Goal: Information Seeking & Learning: Learn about a topic

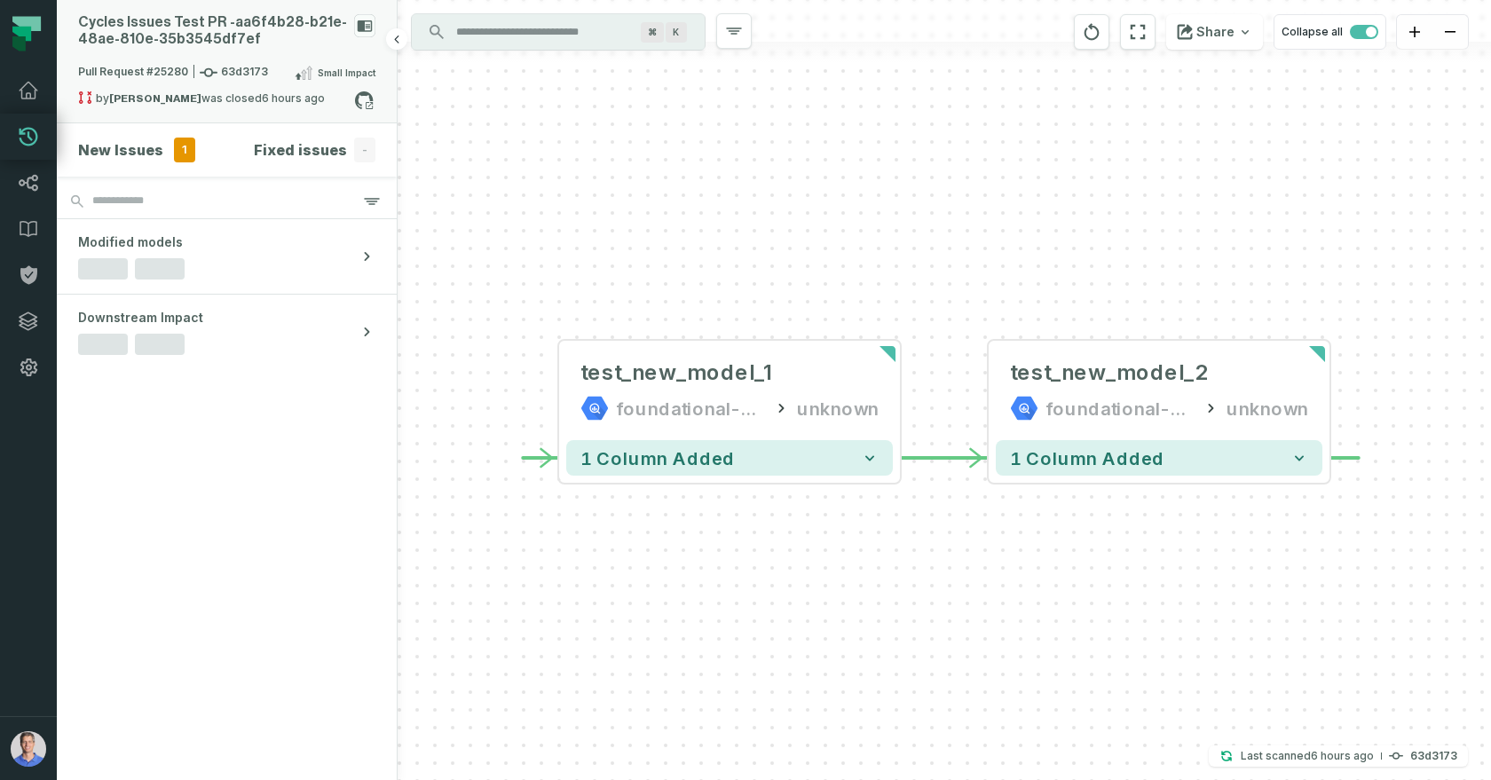
click at [279, 62] on div "Pull Request #25280 63d3173 Small Impact" at bounding box center [226, 76] width 297 height 28
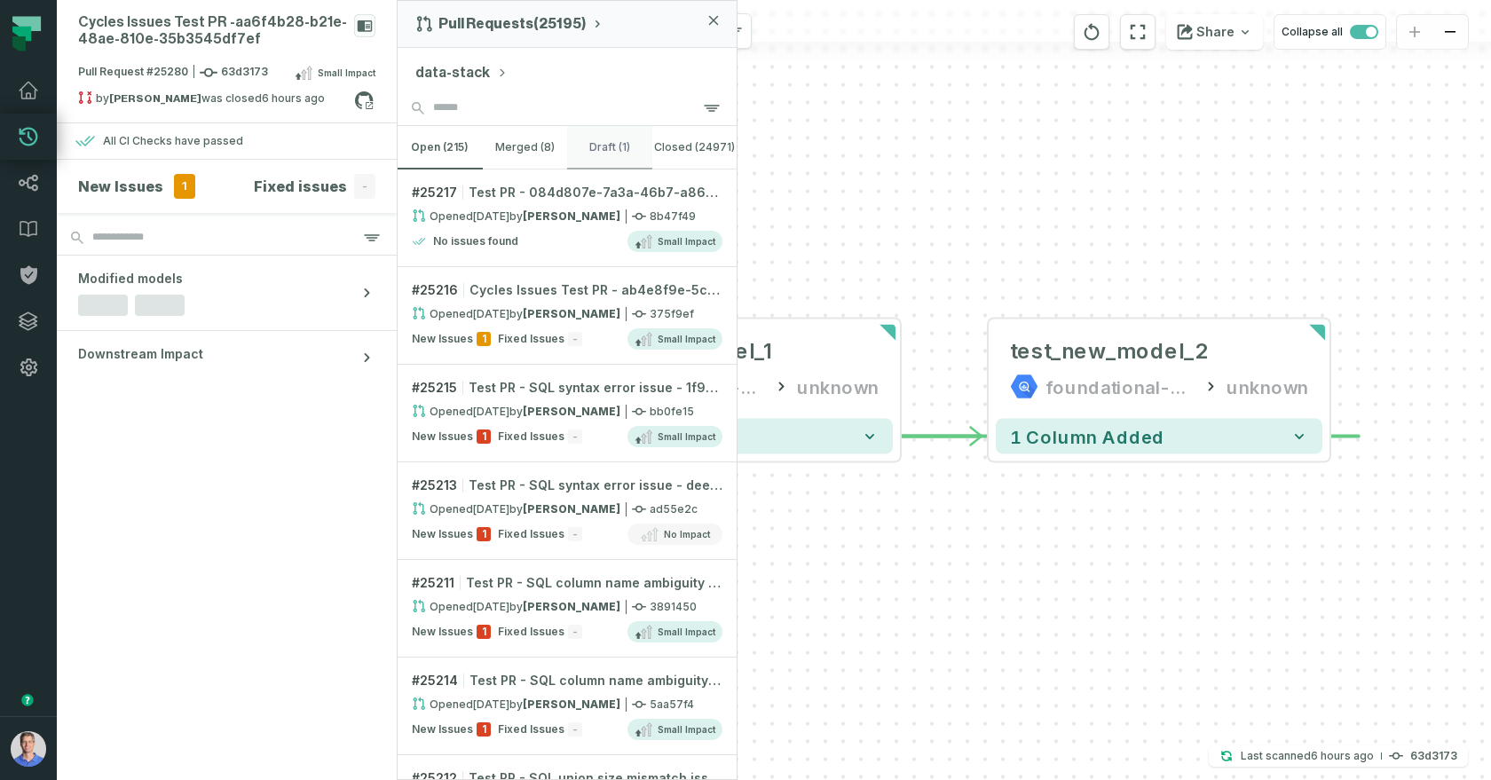
click at [615, 153] on button "draft (1)" at bounding box center [609, 147] width 85 height 43
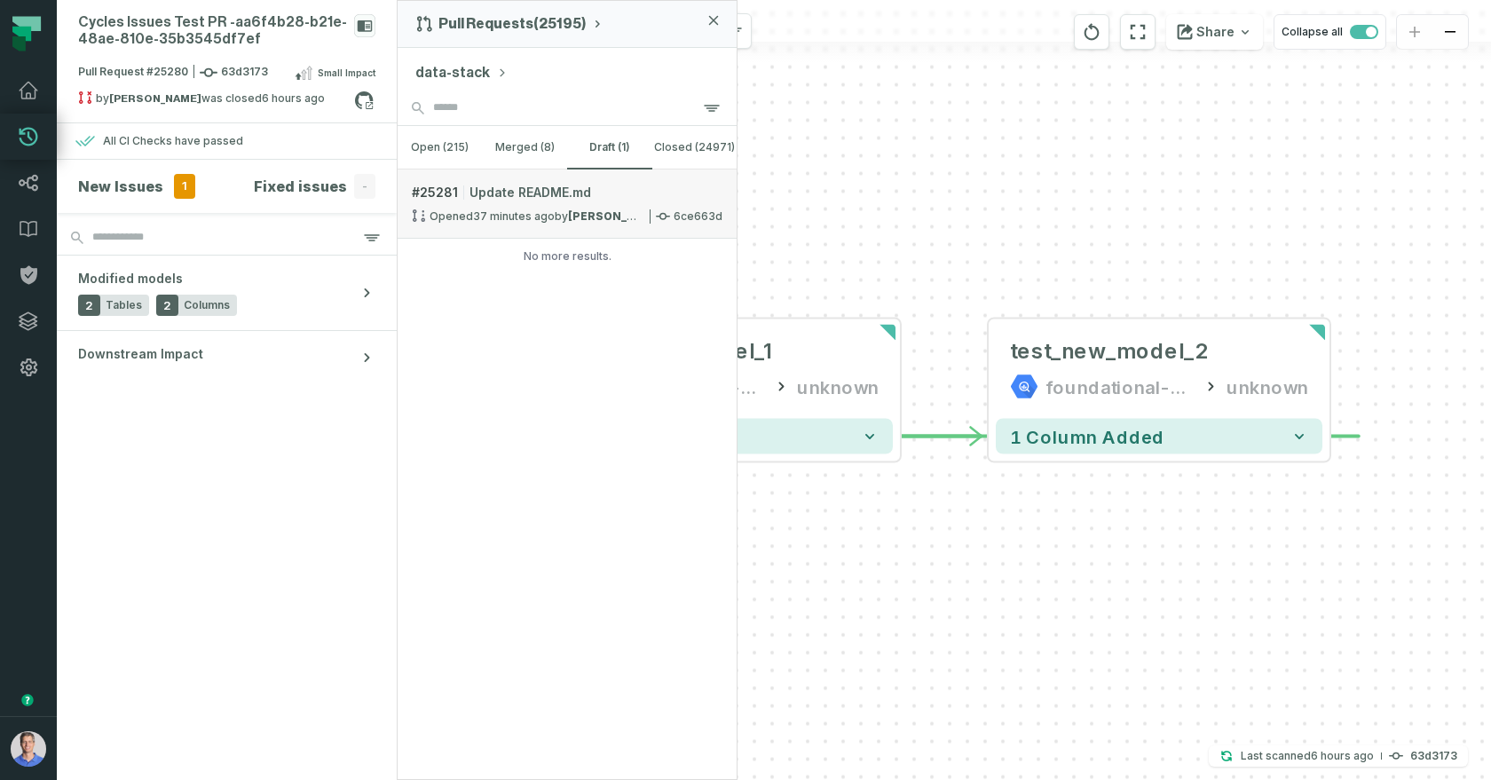
click at [577, 216] on strong "[PERSON_NAME]" at bounding box center [617, 215] width 98 height 13
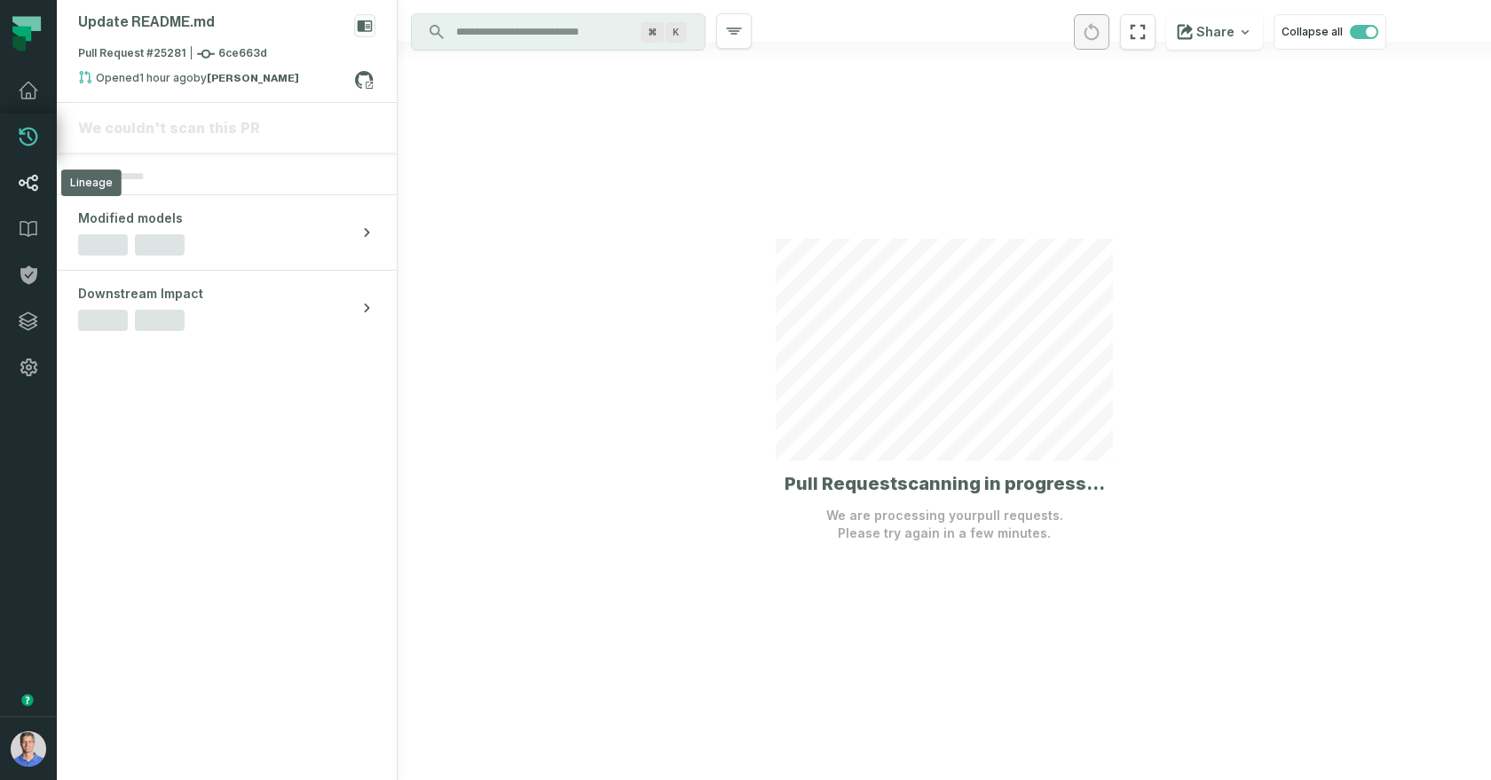
click at [28, 172] on icon at bounding box center [28, 182] width 21 height 21
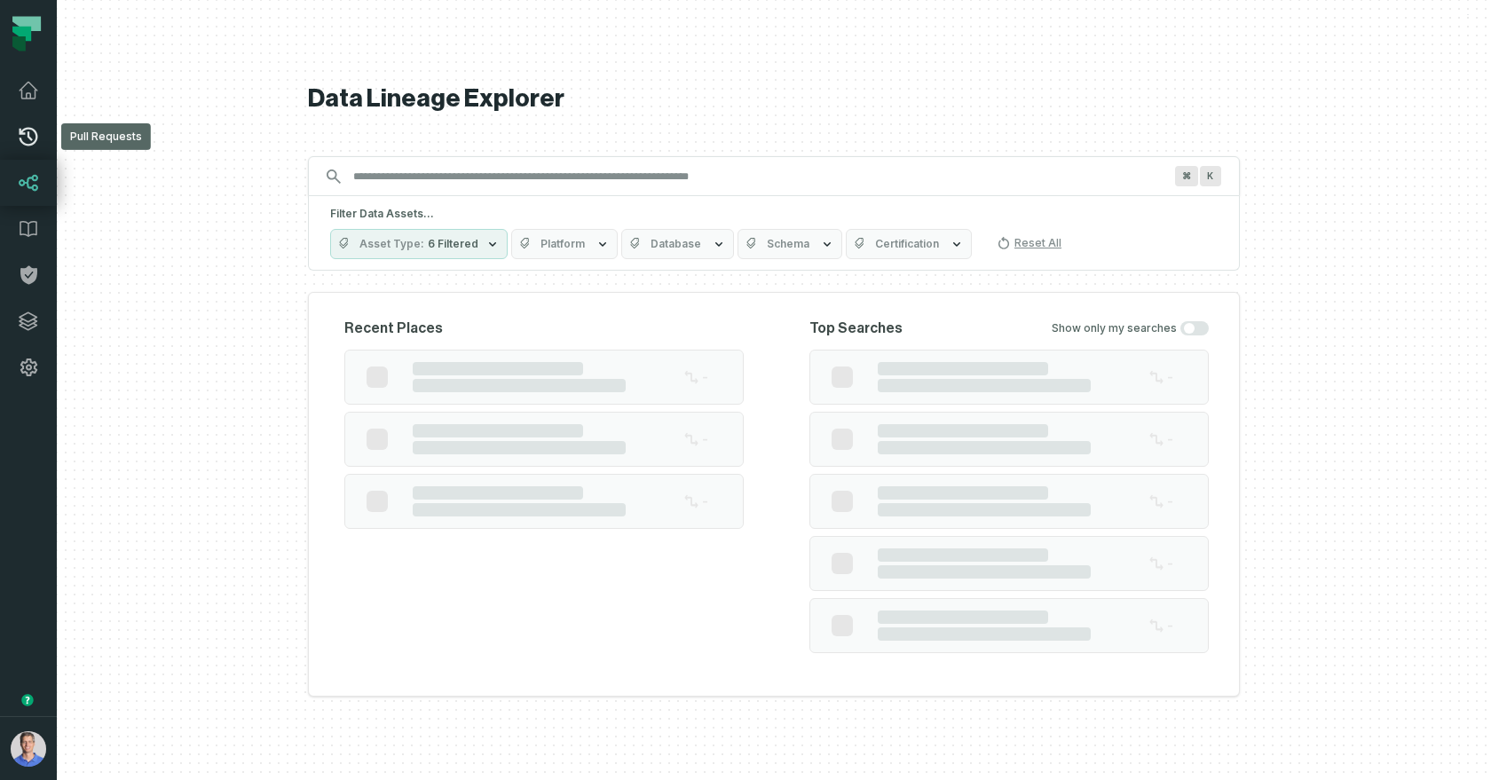
click at [31, 131] on icon at bounding box center [28, 136] width 21 height 21
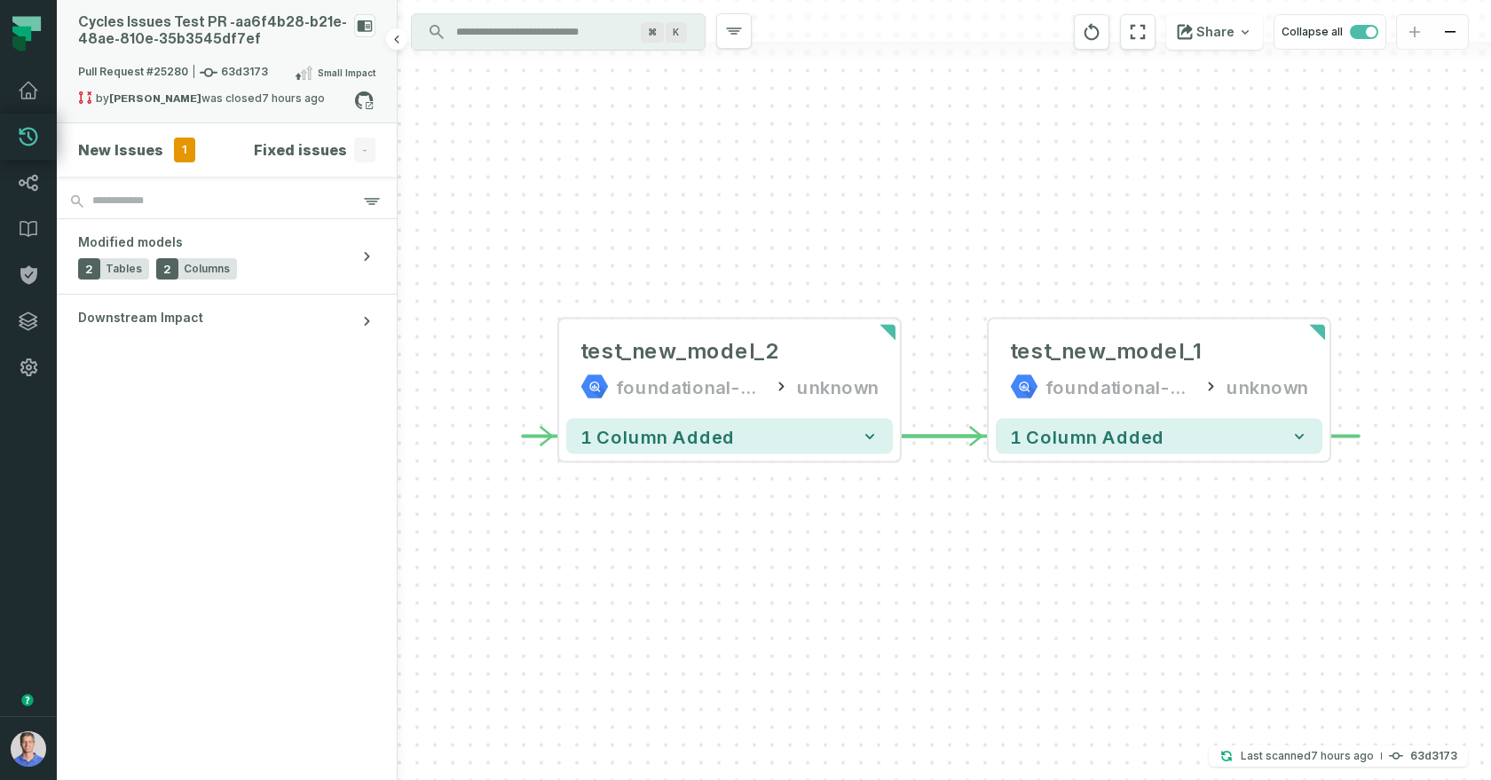
click at [241, 46] on div "Cycles Issues Test PR - aa6f4b28- b21e- 48ae- 810e- 35b3545df7ef" at bounding box center [212, 31] width 269 height 34
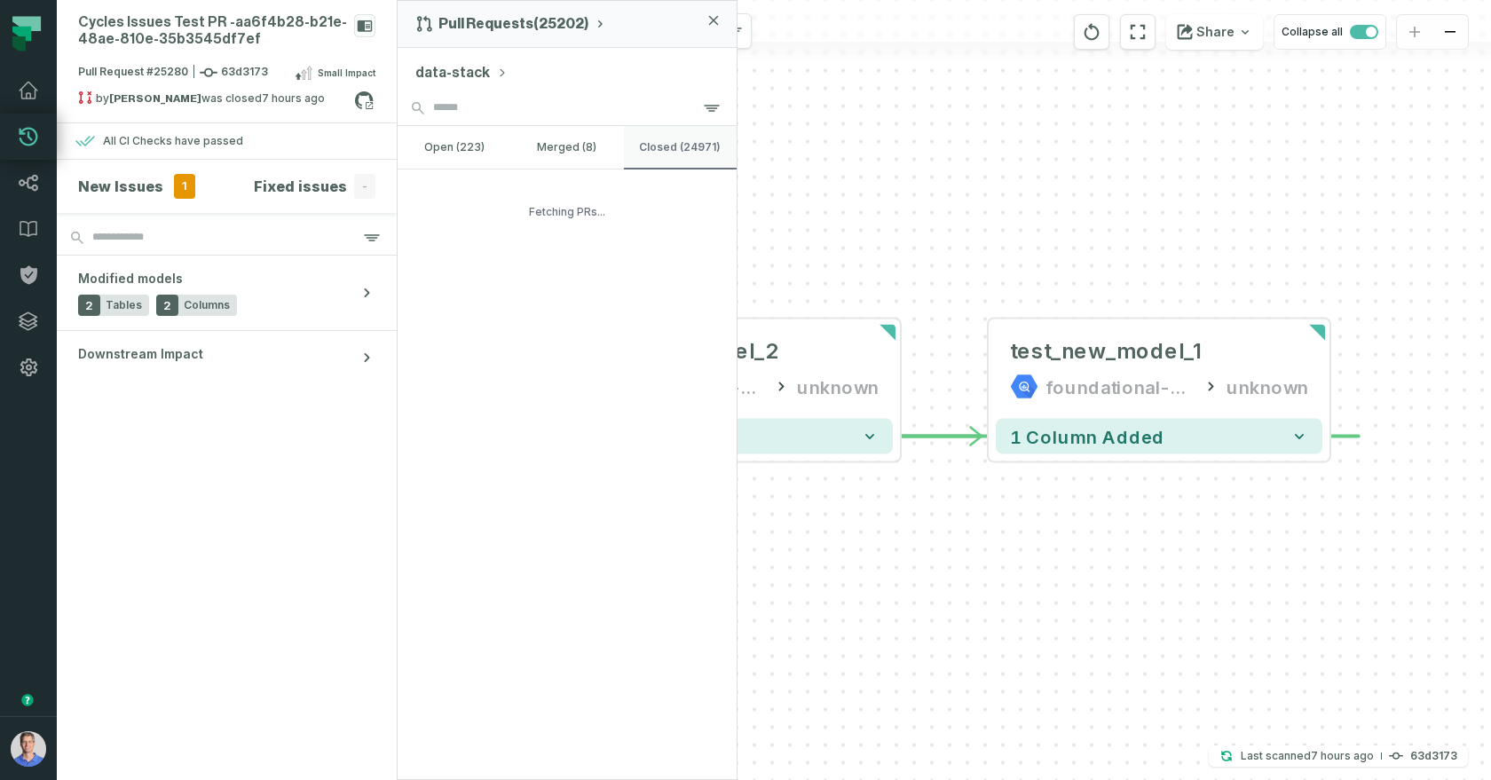
click at [679, 153] on button "closed (24971)" at bounding box center [680, 147] width 113 height 43
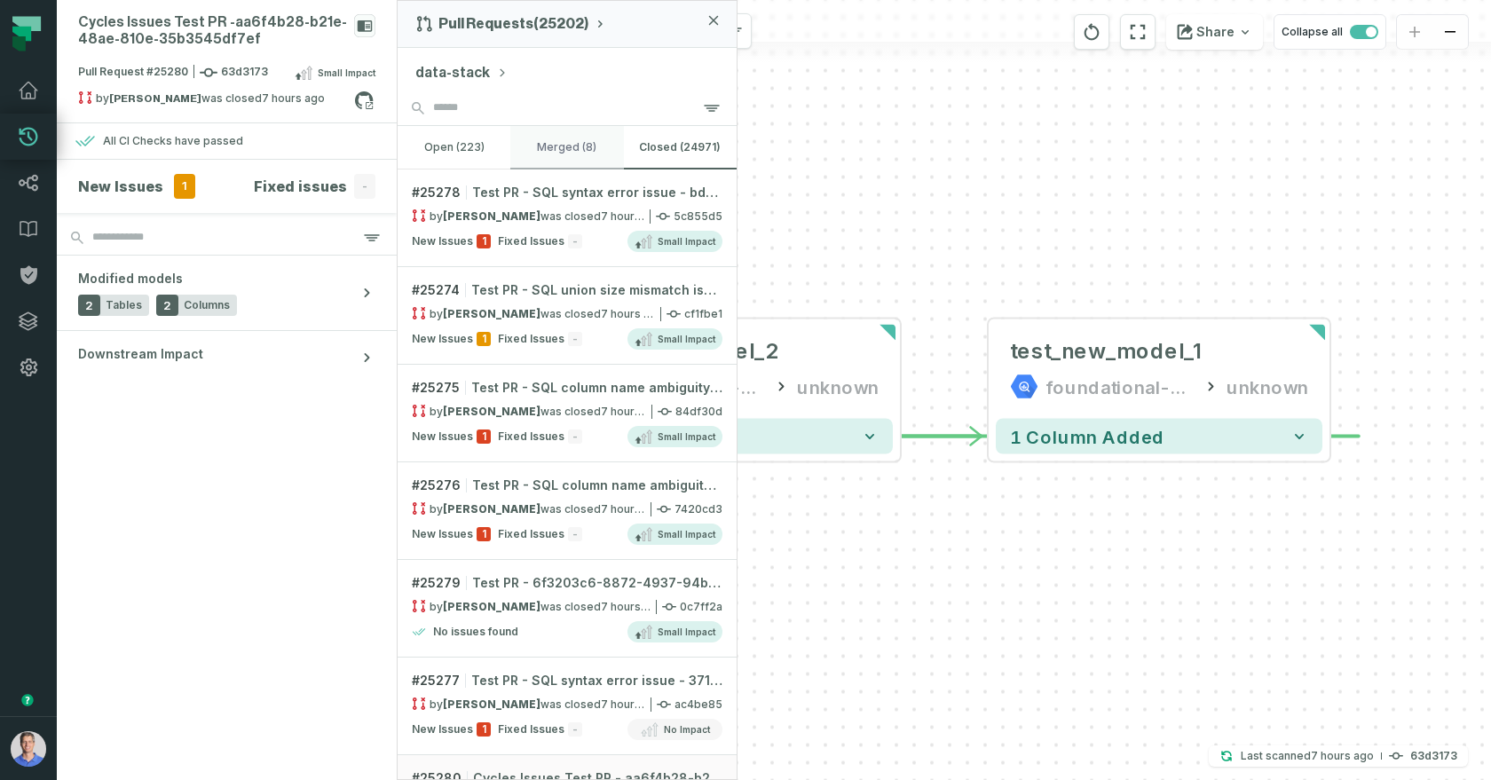
click at [588, 149] on button "merged (8)" at bounding box center [566, 147] width 113 height 43
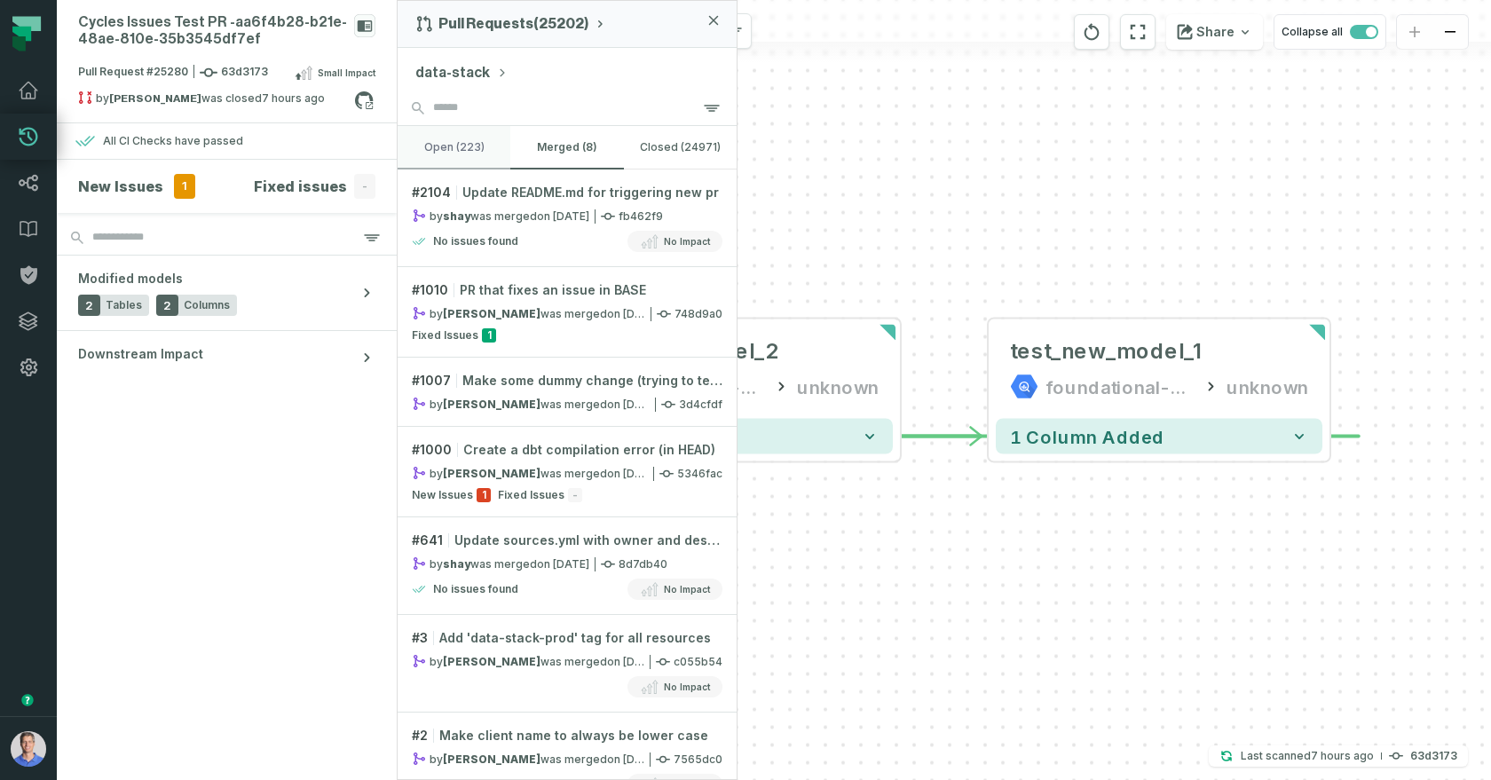
click at [438, 142] on button "open (223)" at bounding box center [453, 147] width 113 height 43
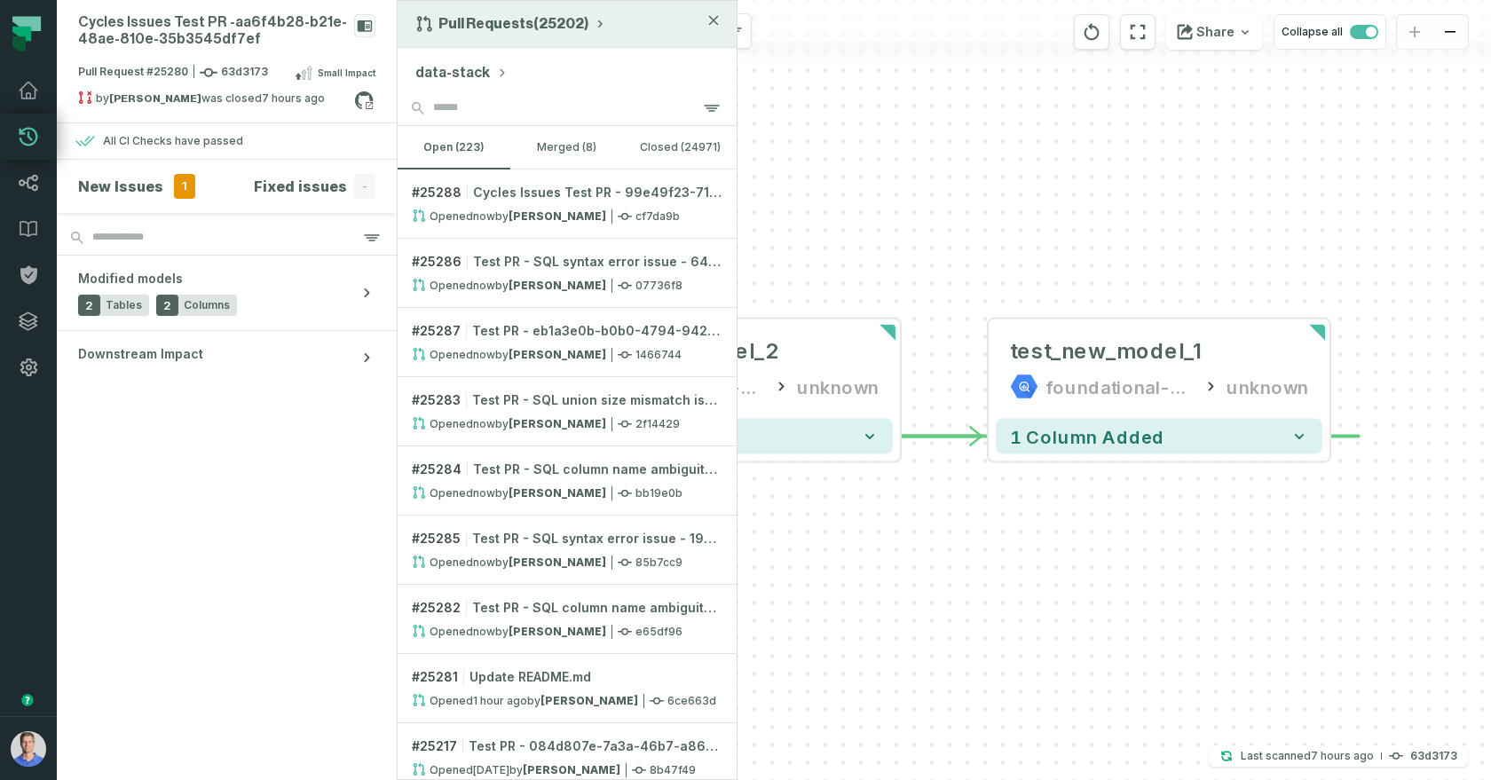
click at [540, 22] on button "Pull Requests (25202)" at bounding box center [511, 24] width 192 height 18
click at [445, 70] on button "data-stack" at bounding box center [461, 72] width 92 height 21
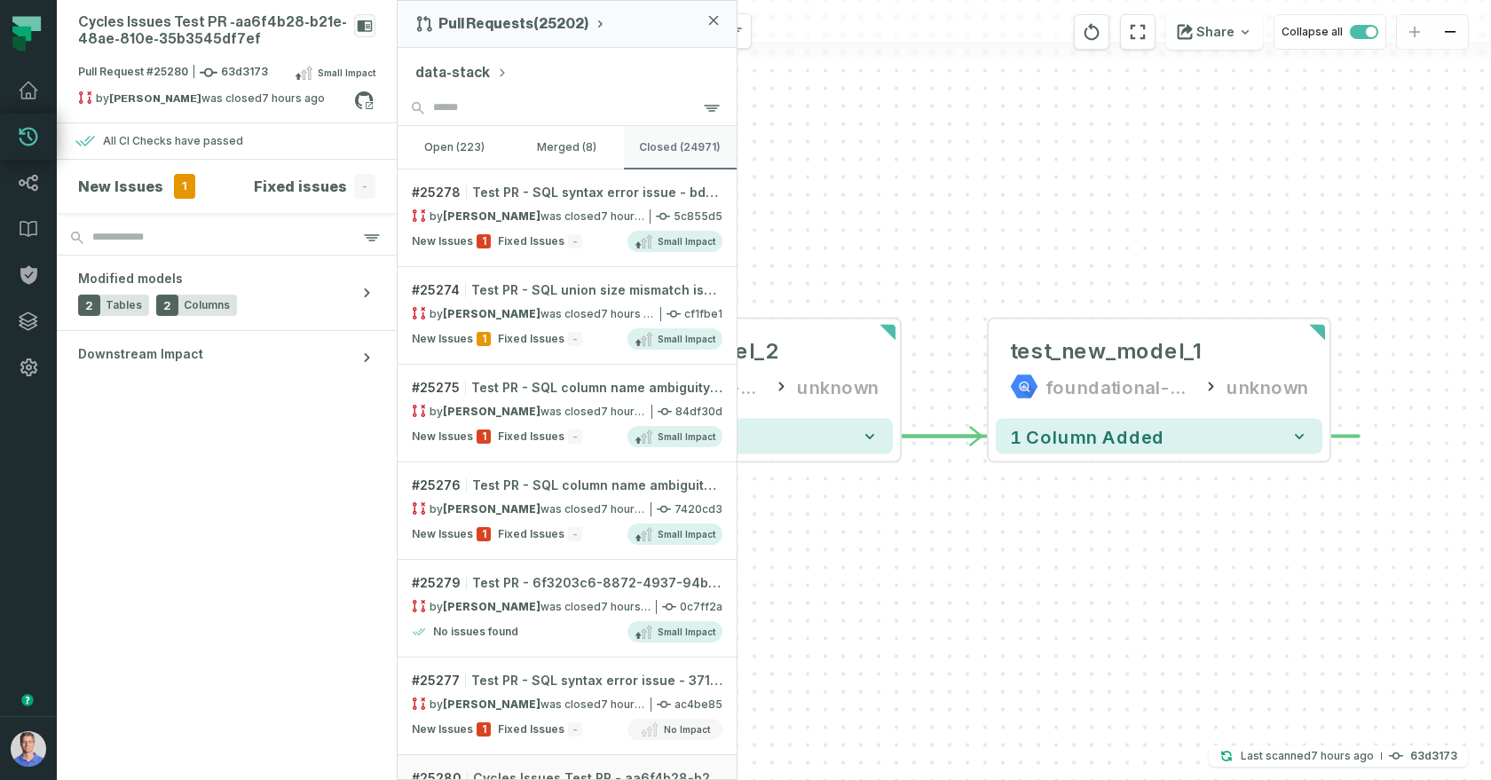
click at [667, 153] on button "closed (24971)" at bounding box center [680, 147] width 113 height 43
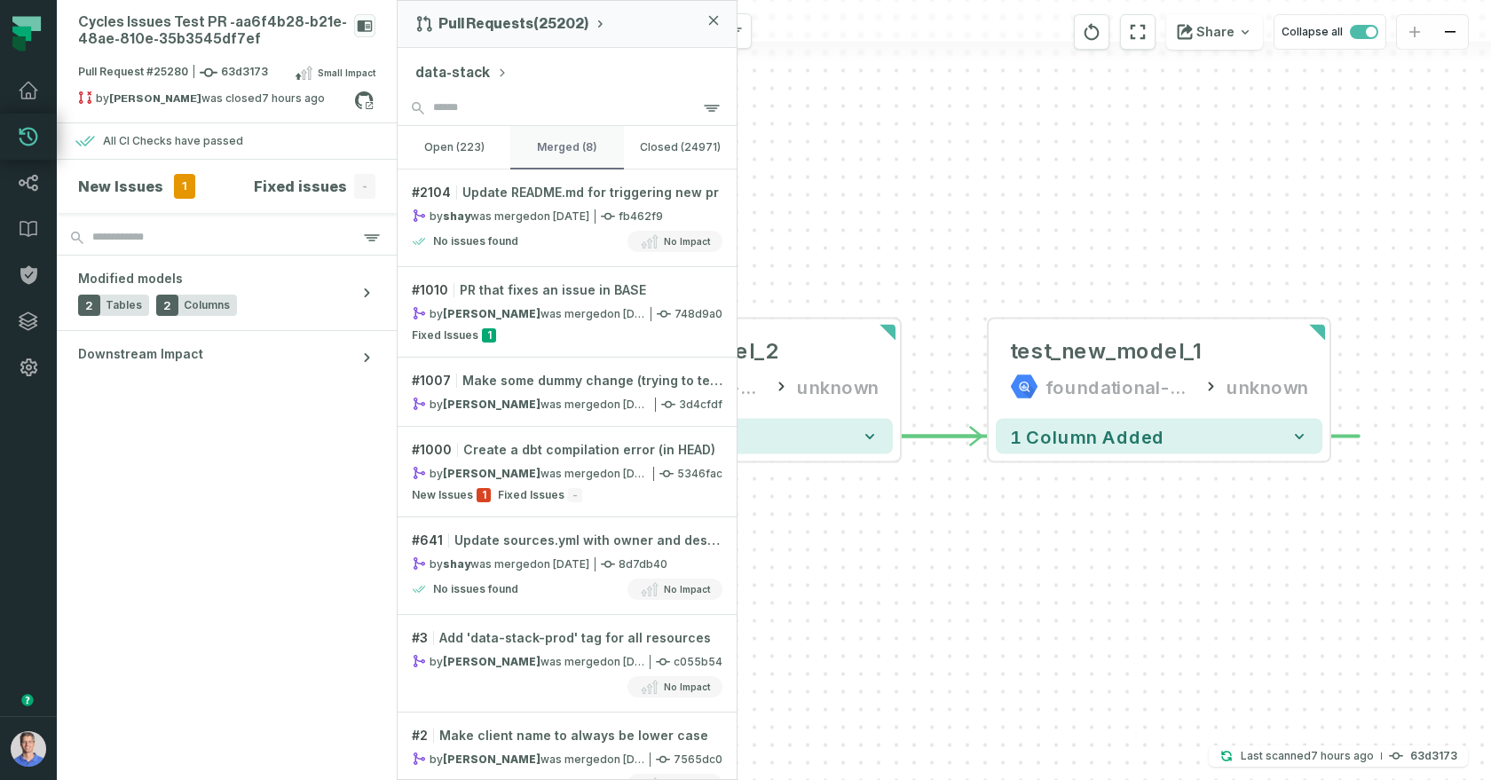
click at [547, 150] on button "merged (8)" at bounding box center [566, 147] width 113 height 43
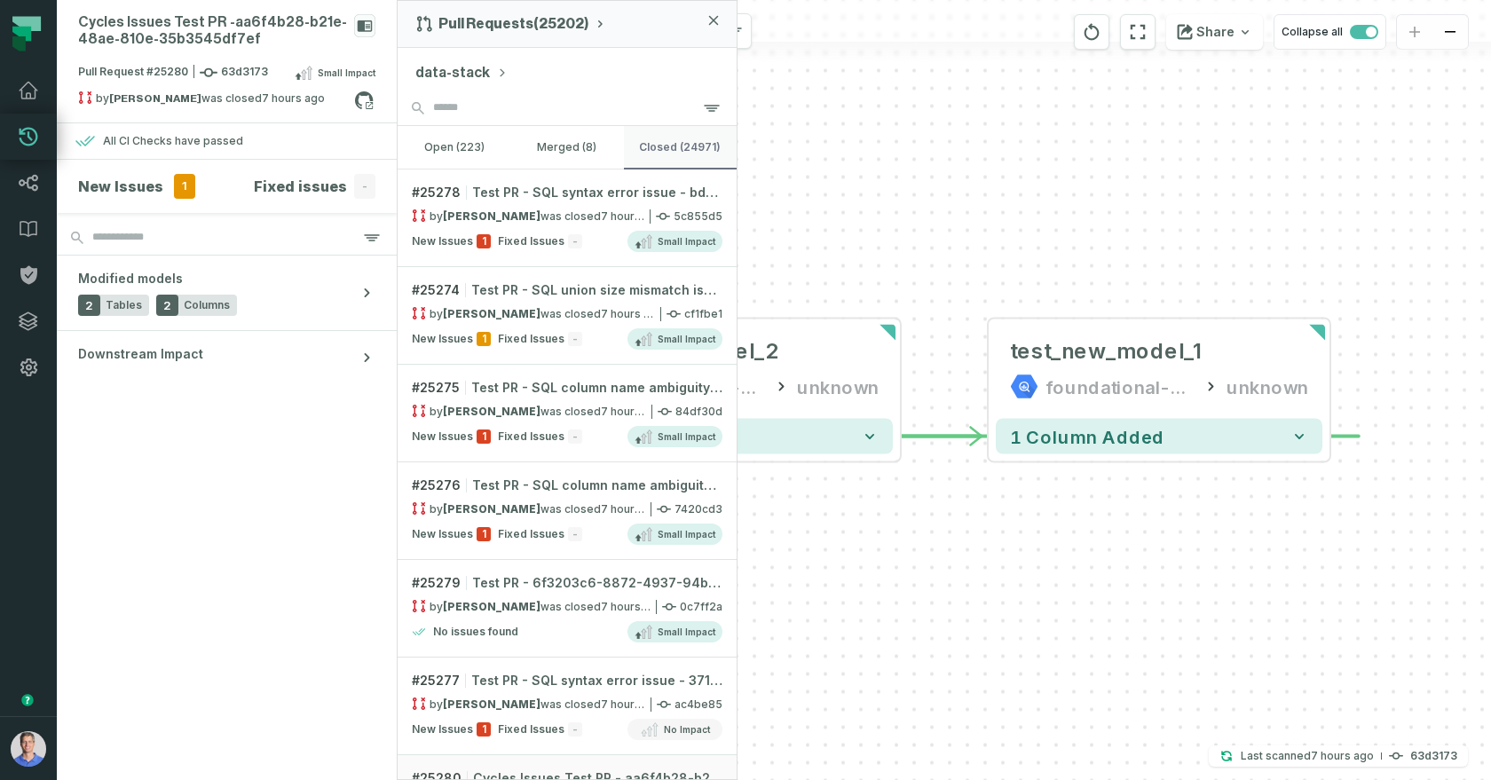
click at [687, 143] on button "closed (24971)" at bounding box center [680, 147] width 113 height 43
click at [462, 155] on button "open (223)" at bounding box center [453, 147] width 113 height 43
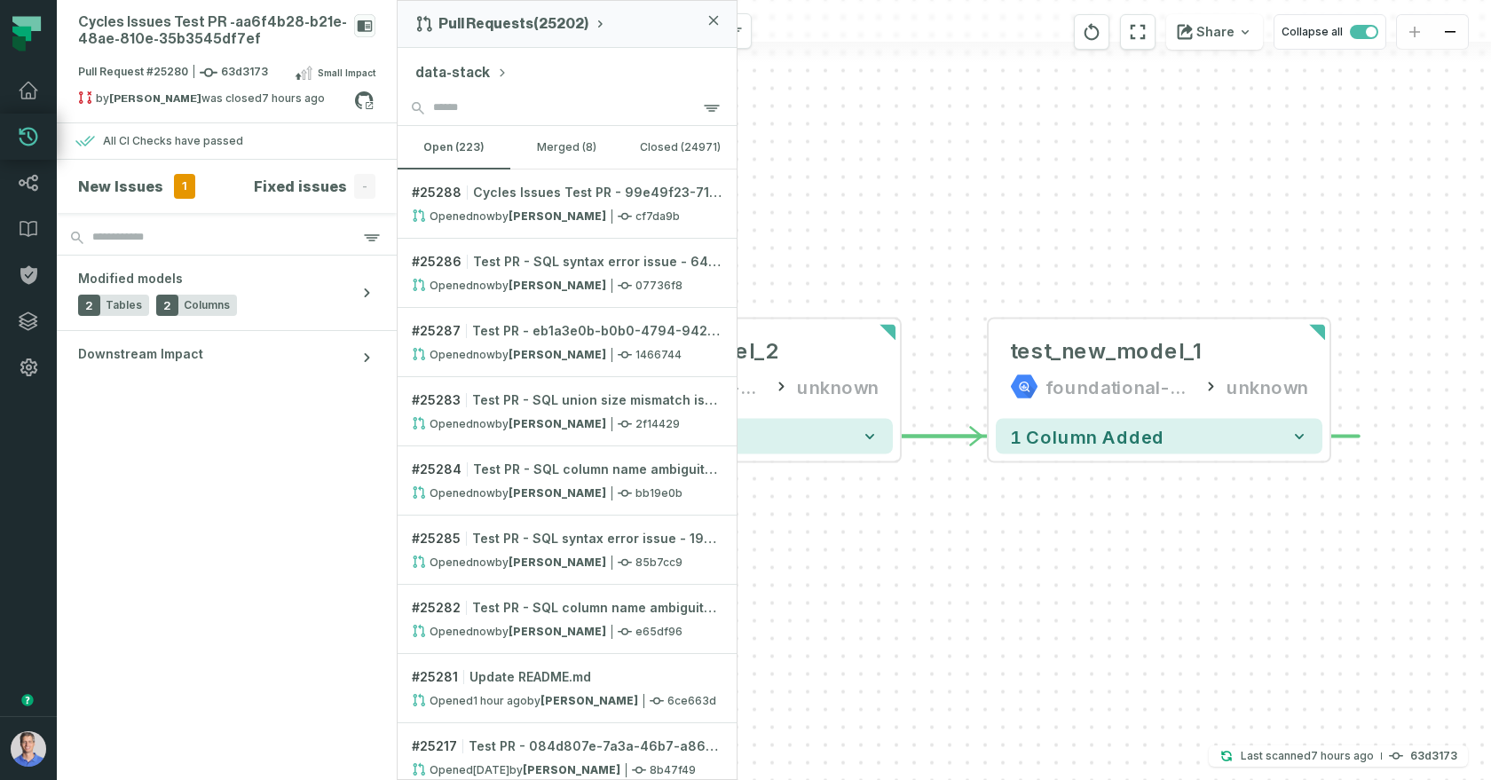
click at [882, 125] on div "- test_new_model_2 foundational-data-stack unknown - 1 column added - test_new_…" at bounding box center [943, 390] width 1093 height 780
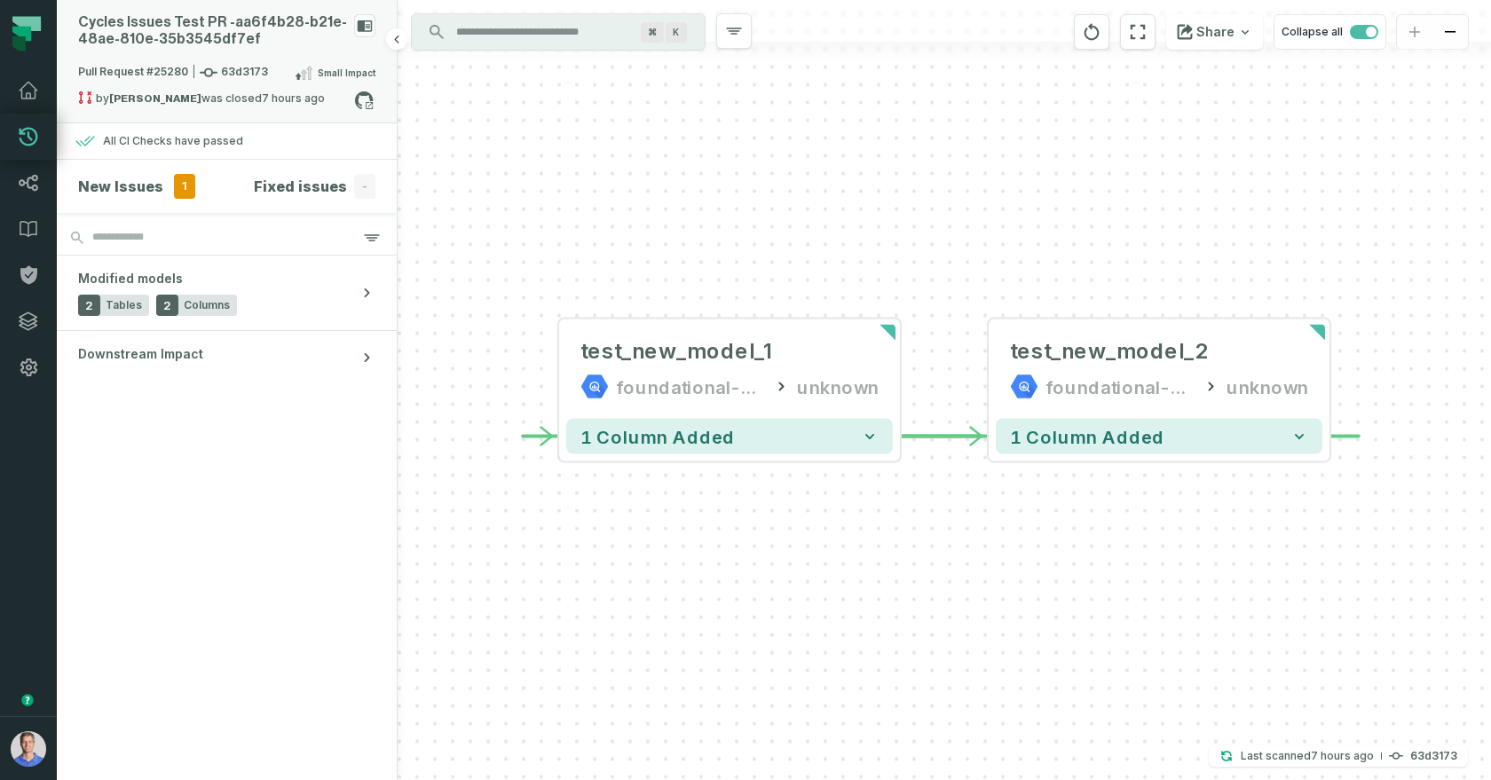
click at [224, 67] on span "Pull Request #25280 63d3173" at bounding box center [173, 73] width 190 height 18
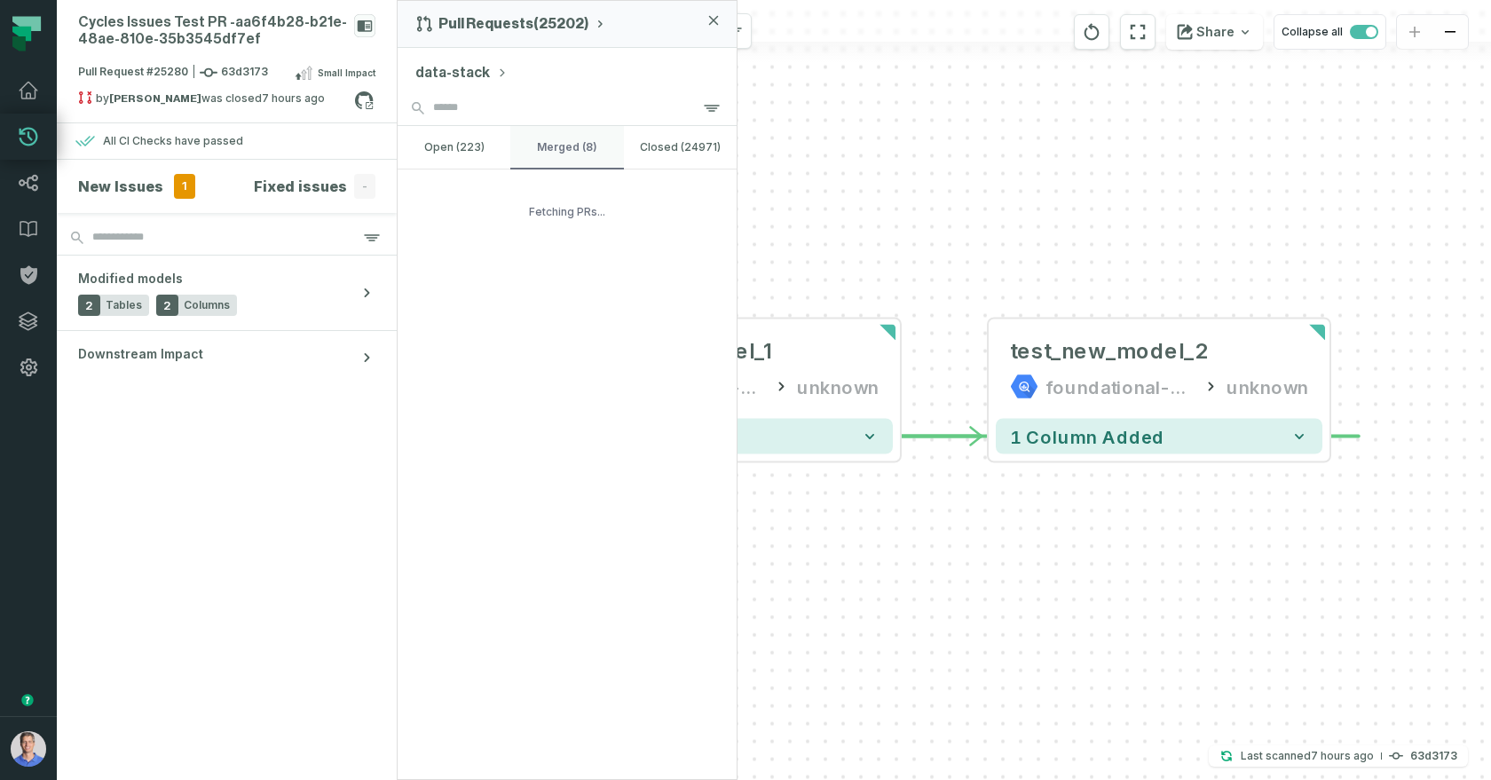
click at [558, 146] on button "merged (8)" at bounding box center [566, 147] width 113 height 43
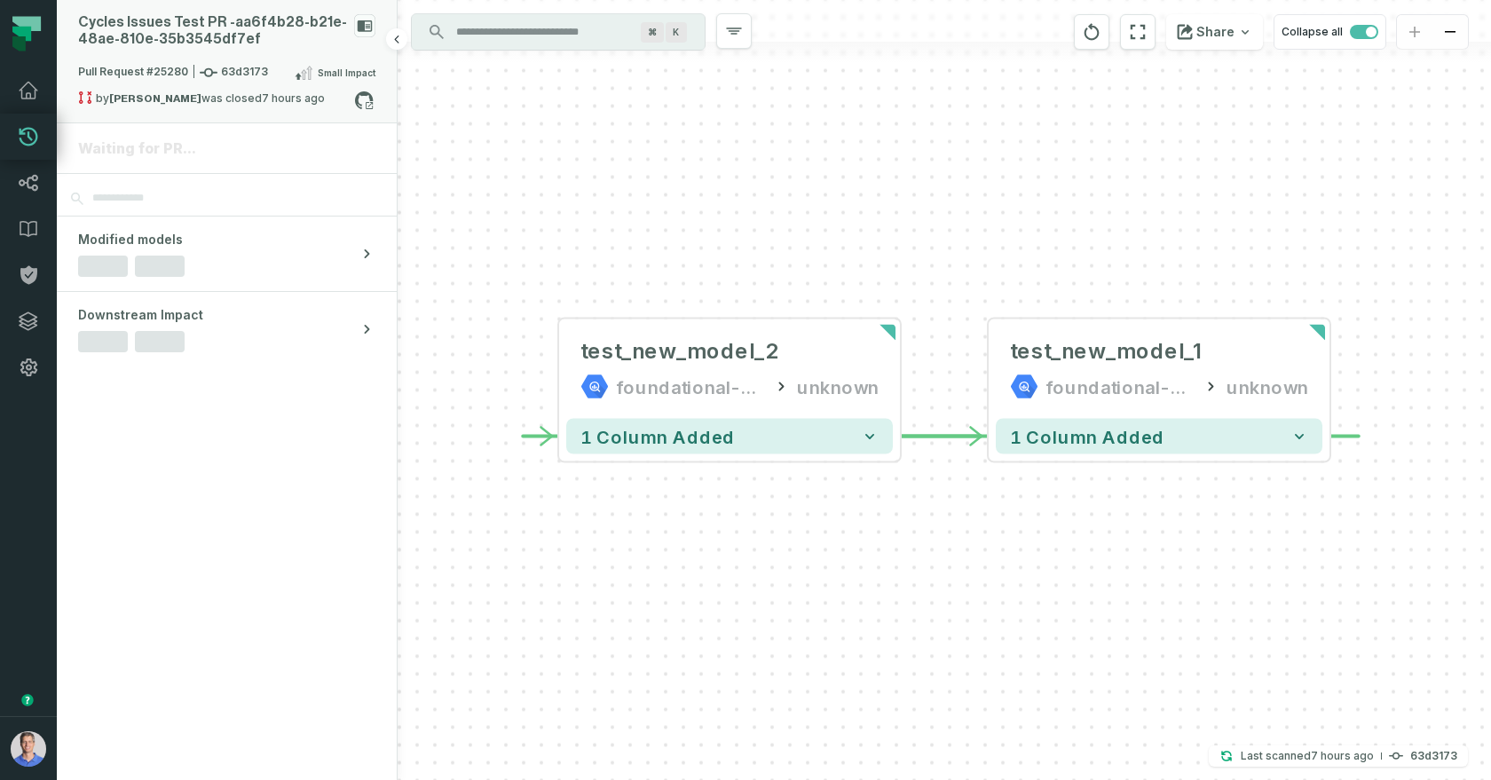
click at [333, 68] on span "Small Impact" at bounding box center [347, 73] width 58 height 14
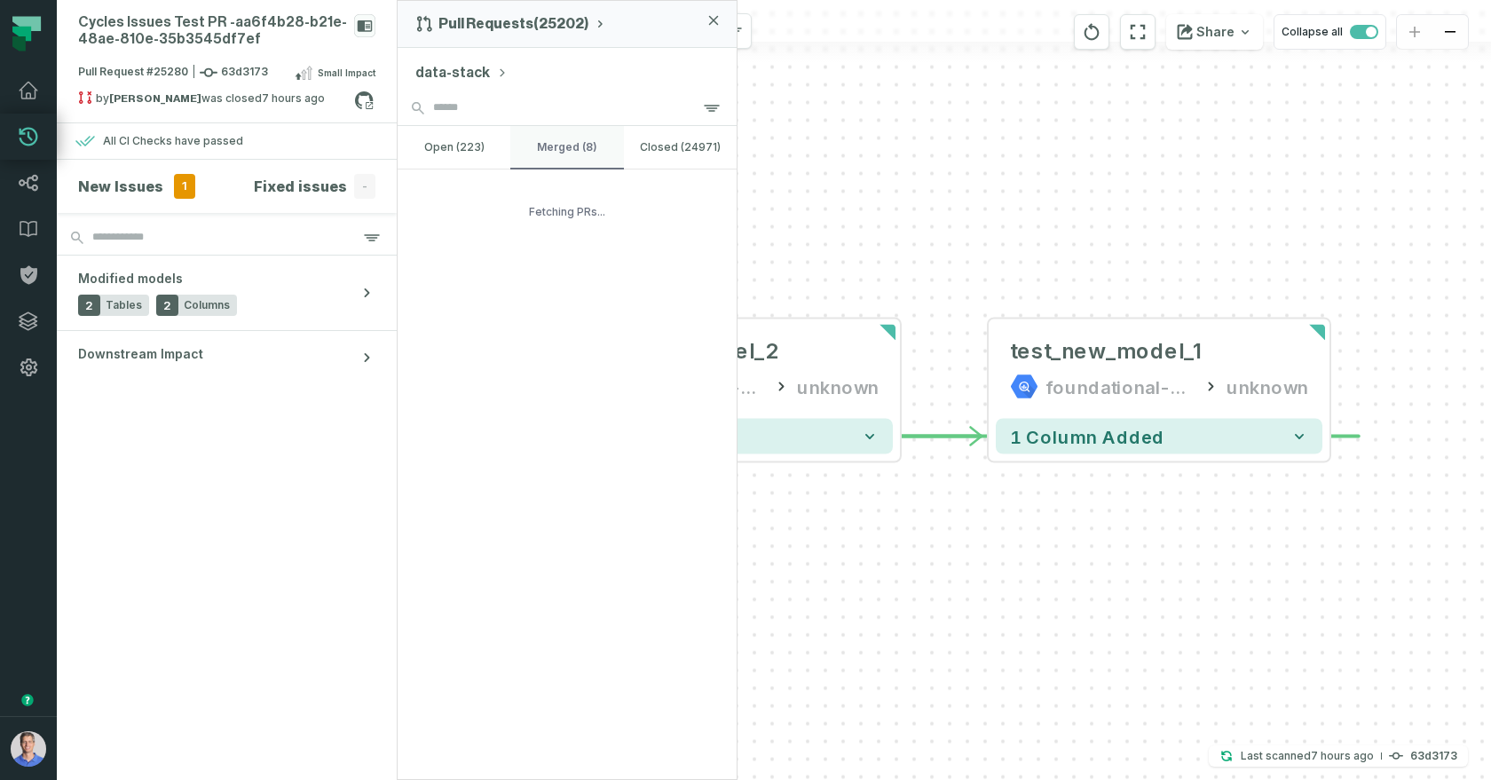
click at [557, 136] on button "merged (8)" at bounding box center [566, 147] width 113 height 43
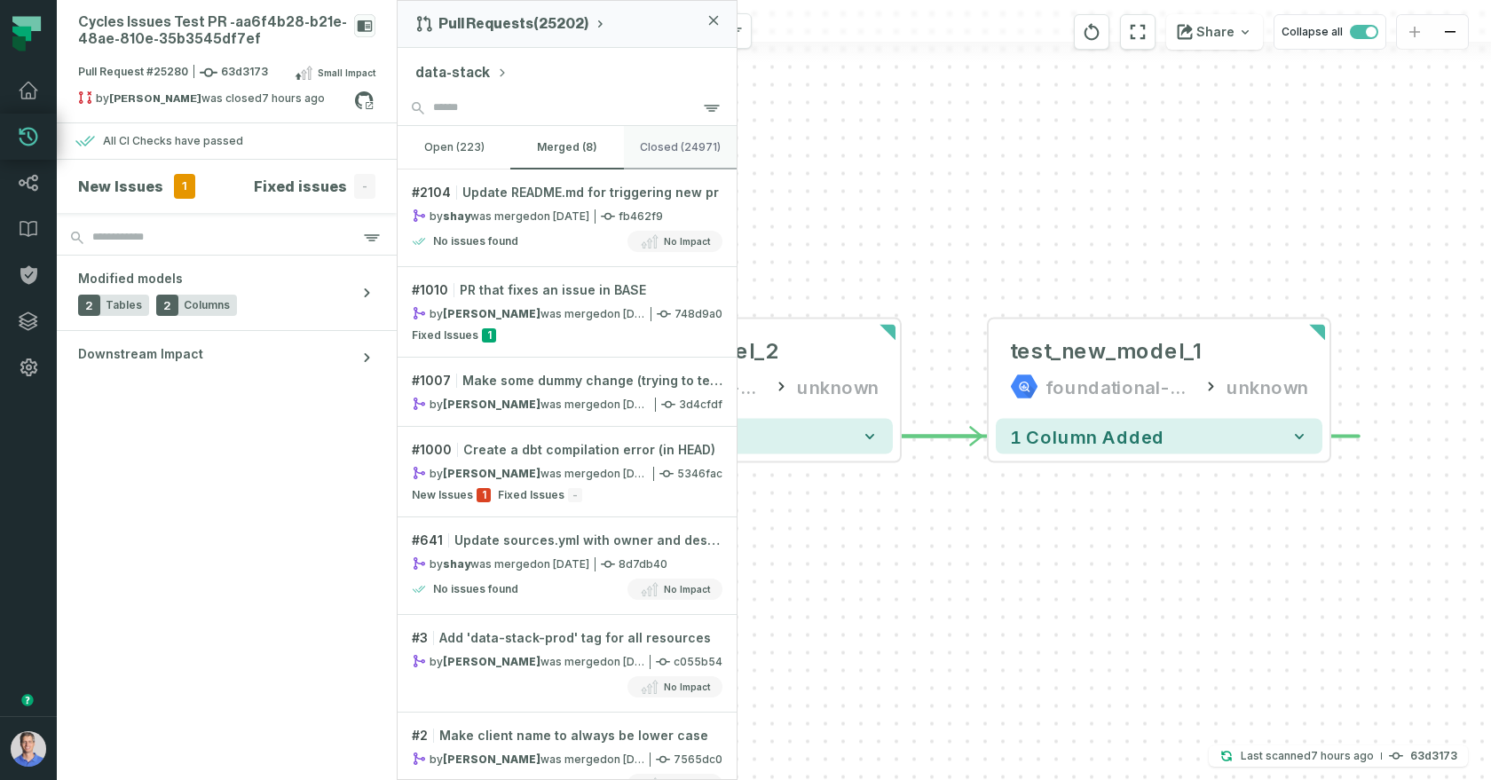
click at [663, 146] on button "closed (24971)" at bounding box center [680, 147] width 113 height 43
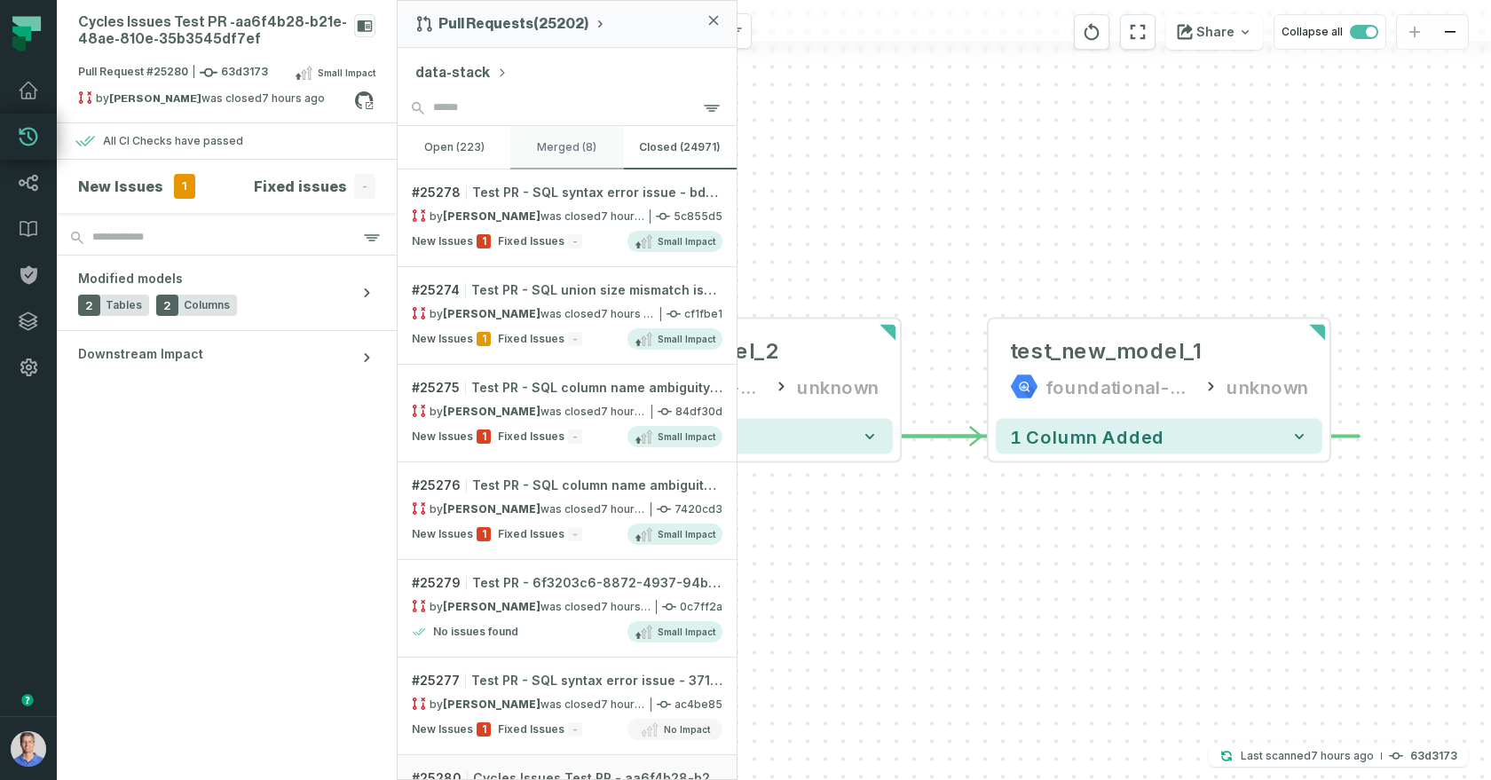
click at [550, 146] on button "merged (8)" at bounding box center [566, 147] width 113 height 43
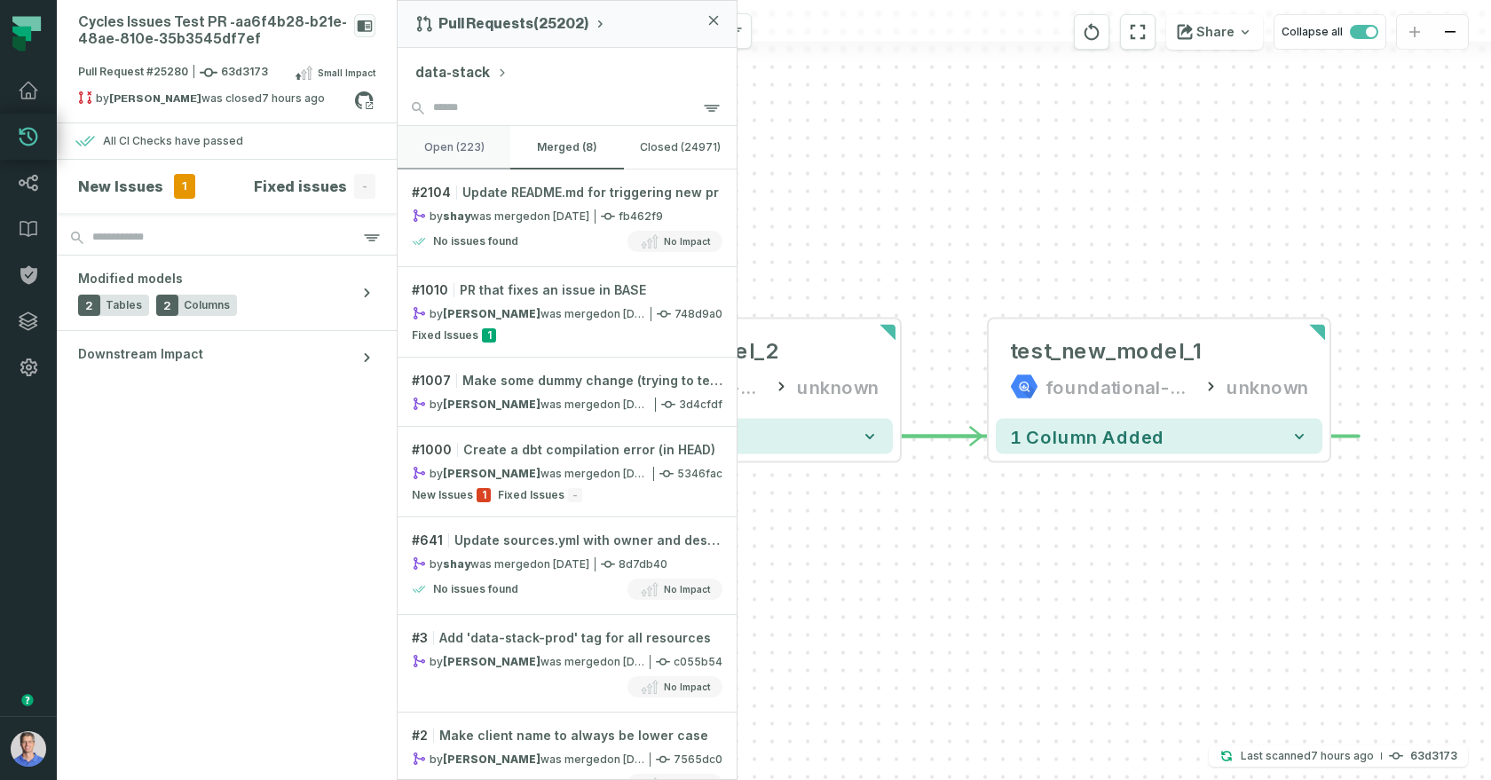
click at [443, 142] on button "open (223)" at bounding box center [453, 147] width 113 height 43
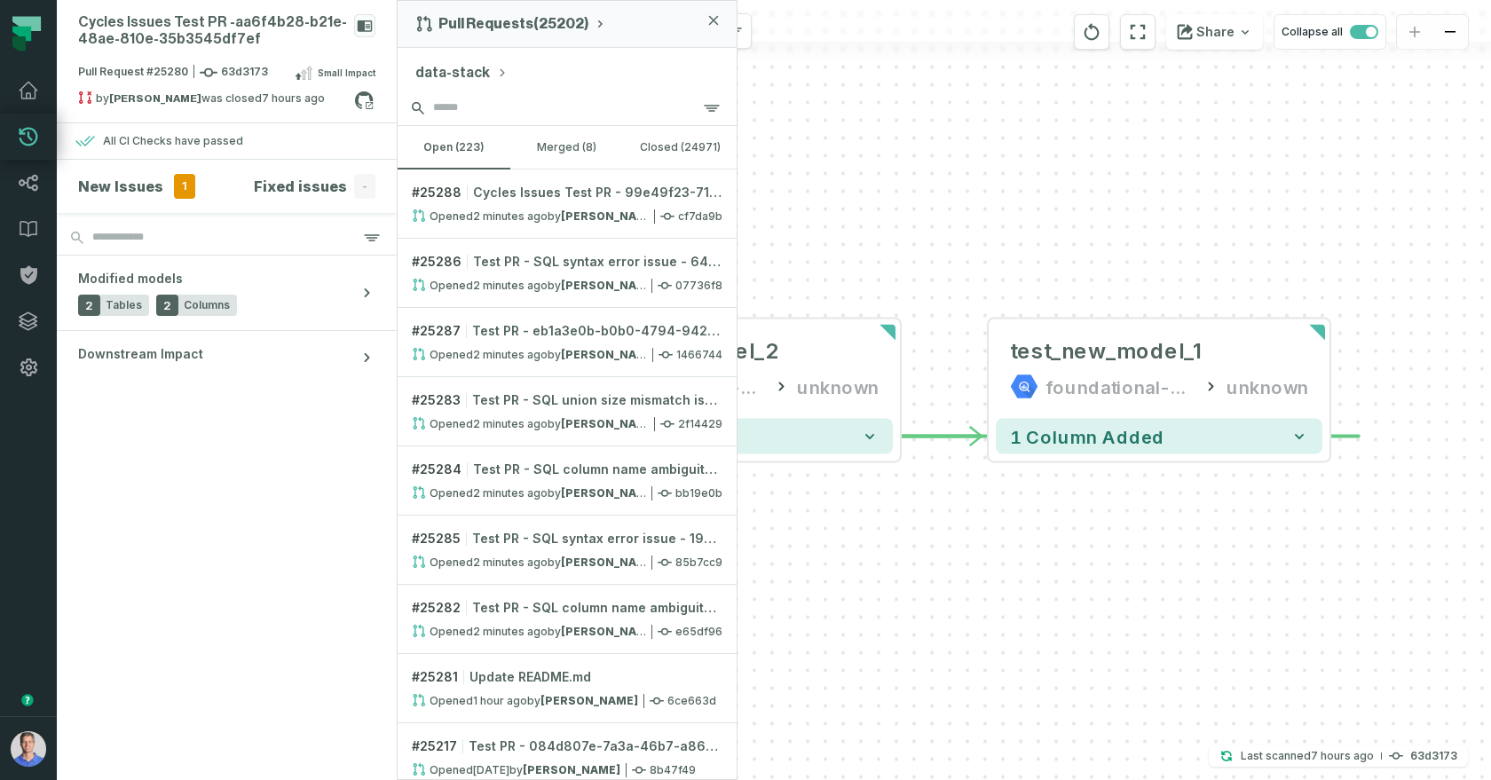
click at [476, 110] on input "search" at bounding box center [566, 107] width 339 height 35
paste input "**********"
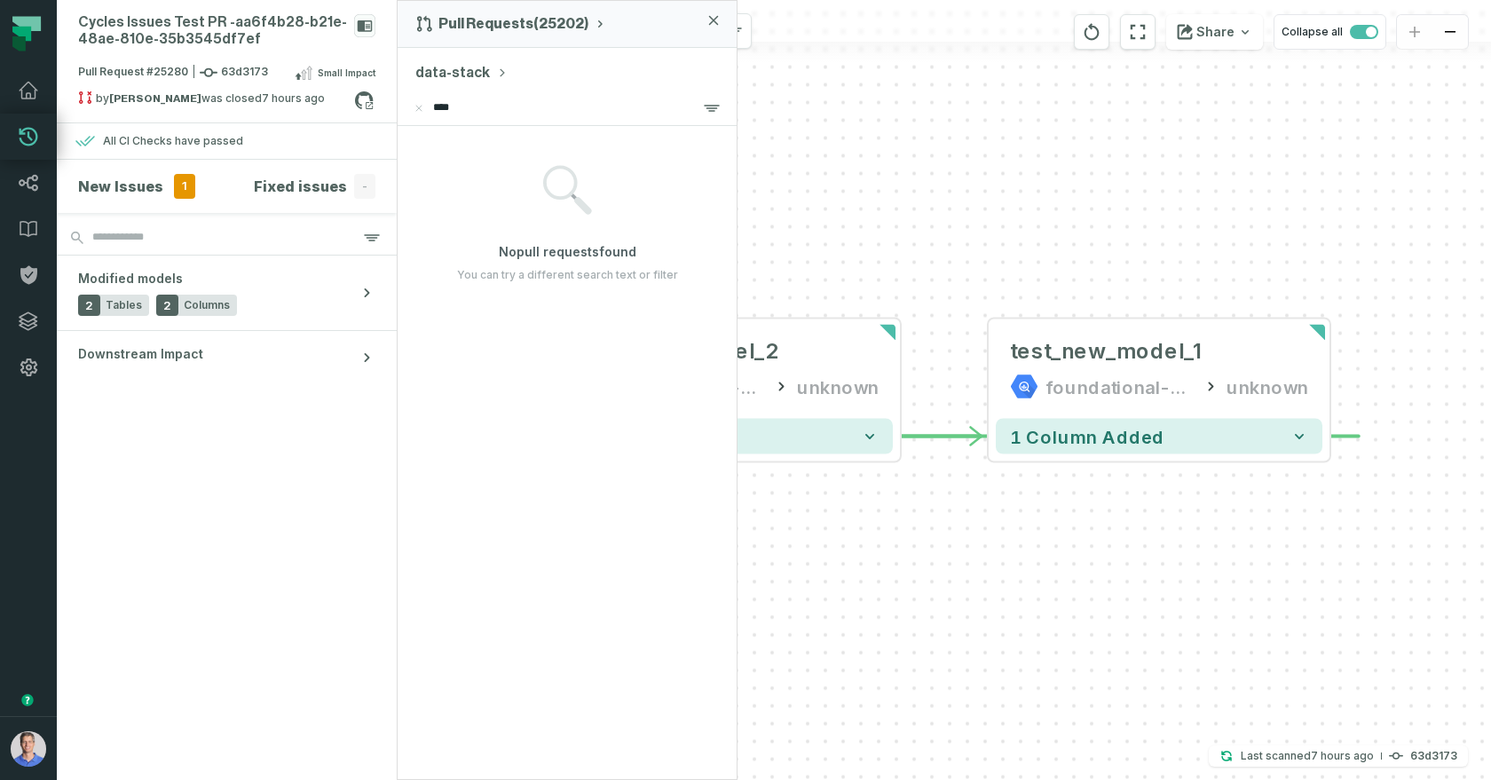
type input "*****"
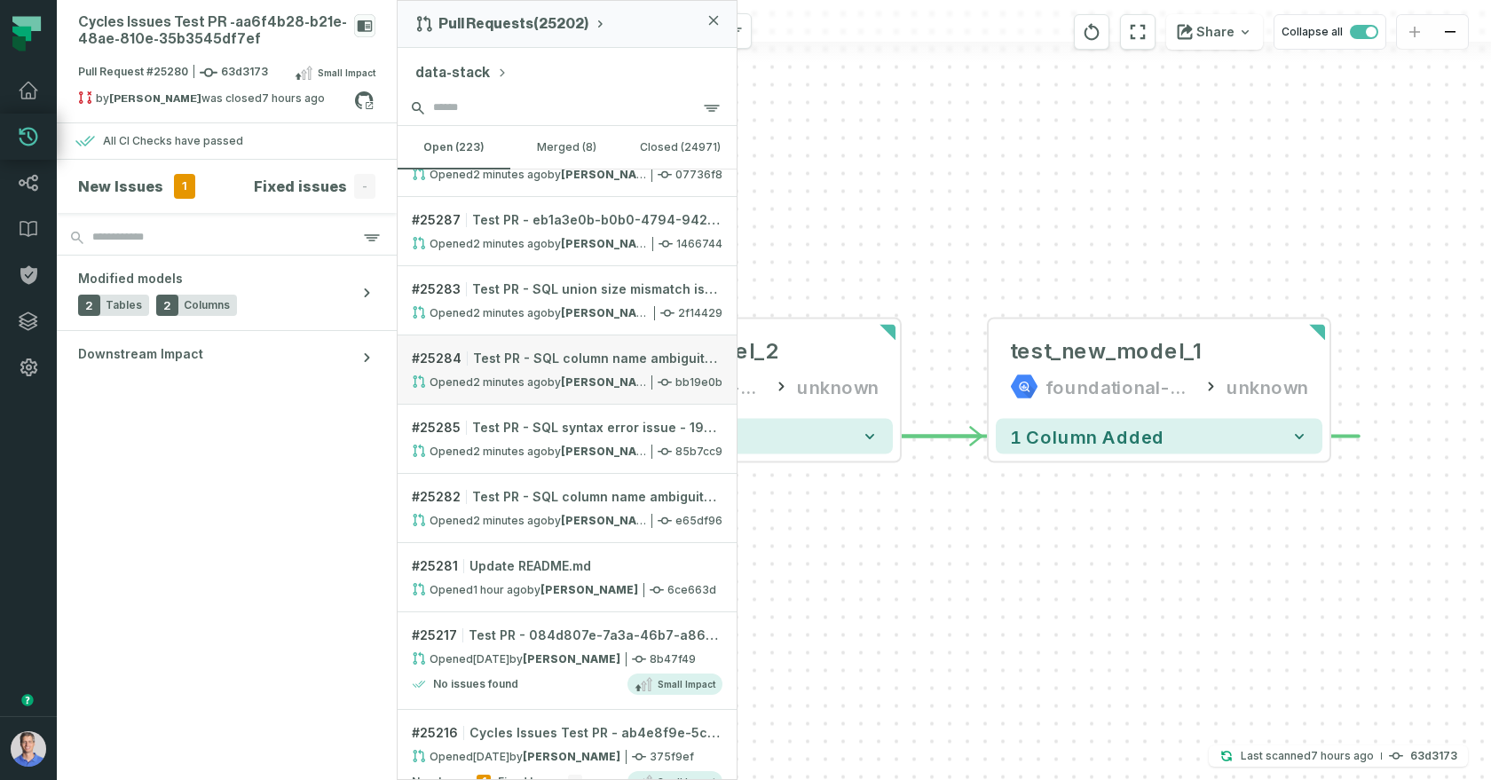
scroll to position [126, 0]
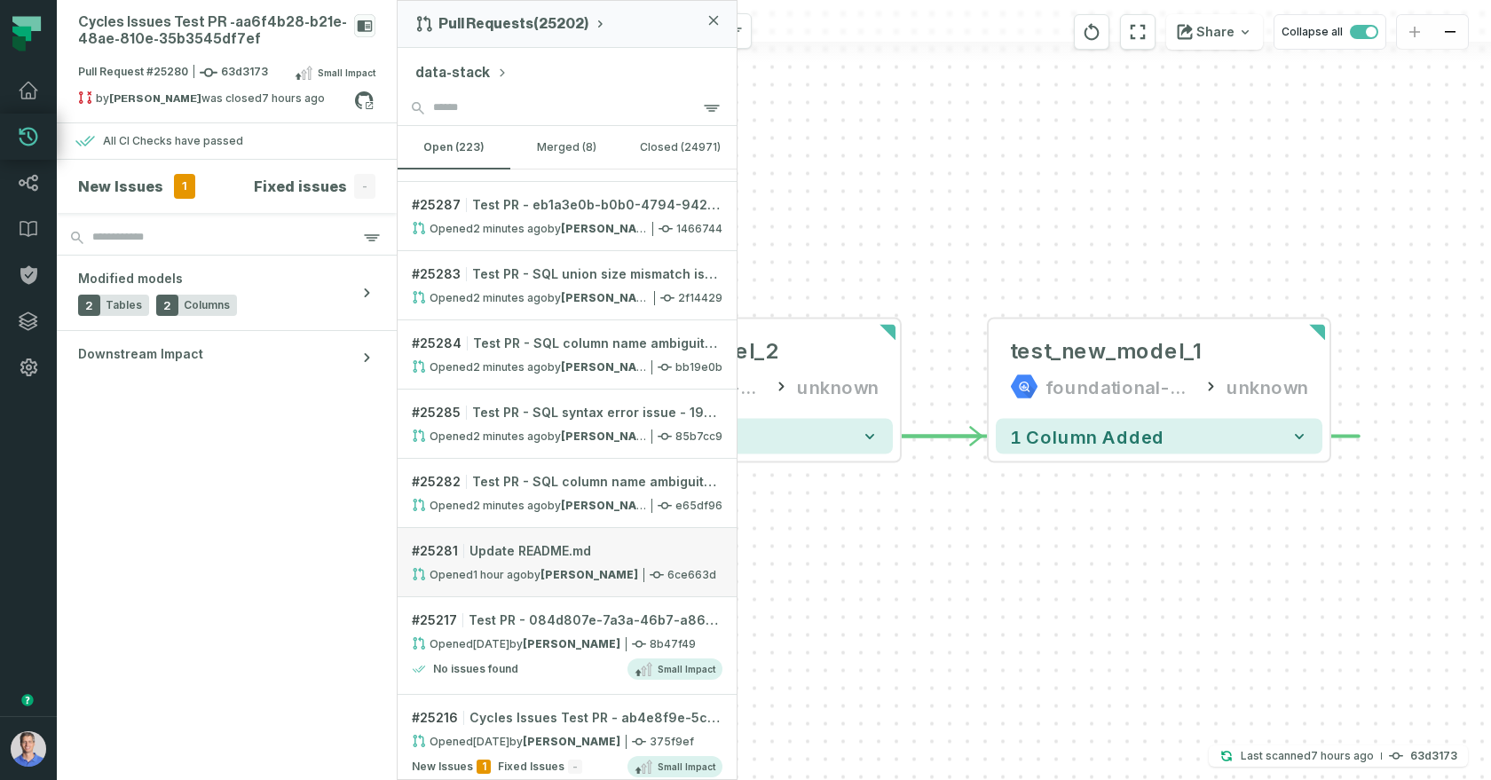
click at [536, 546] on span "Update README.md" at bounding box center [530, 551] width 122 height 18
